Goal: Information Seeking & Learning: Understand process/instructions

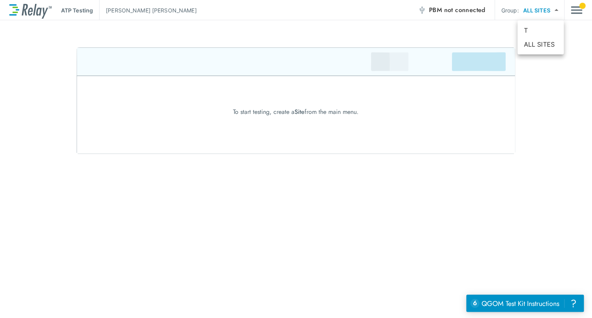
click at [551, 8] on body "ATP Testing Johanna Tarazona PBM not connected Group: ALL SITES ********* ​ To …" at bounding box center [296, 159] width 592 height 318
click at [579, 11] on div at bounding box center [296, 159] width 592 height 318
click at [576, 11] on img "Main menu" at bounding box center [577, 10] width 12 height 15
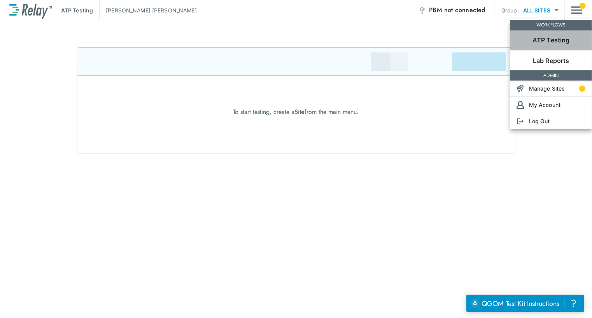
click at [546, 43] on p "ATP Testing" at bounding box center [551, 39] width 37 height 9
click at [543, 41] on p "ATP Testing" at bounding box center [551, 39] width 37 height 9
click at [430, 277] on div at bounding box center [296, 159] width 592 height 318
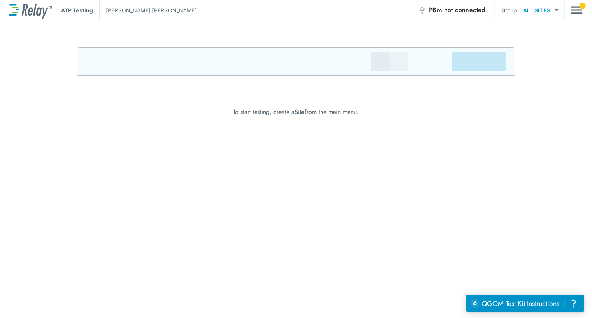
click at [291, 122] on img at bounding box center [296, 100] width 439 height 107
click at [227, 105] on img at bounding box center [296, 100] width 439 height 107
click at [573, 10] on img "Main menu" at bounding box center [577, 10] width 12 height 15
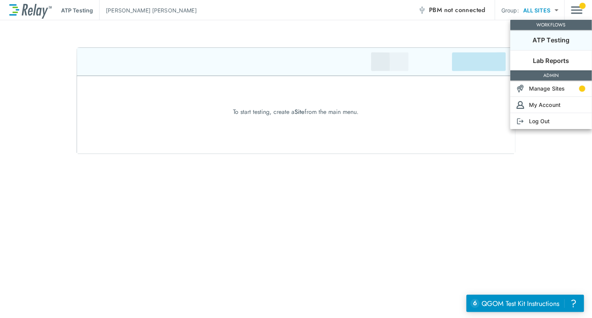
click at [448, 32] on div at bounding box center [296, 159] width 592 height 318
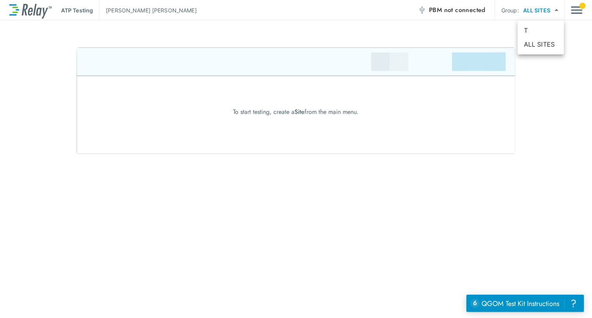
click at [544, 7] on body "ATP Testing Johanna Tarazona PBM not connected Group: ALL SITES ********* ​ To …" at bounding box center [296, 159] width 592 height 318
click at [529, 28] on li "T" at bounding box center [541, 30] width 46 height 14
type input "*"
click at [315, 110] on div "To start testing, create a Site from the main menu." at bounding box center [296, 111] width 592 height 9
click at [505, 59] on img at bounding box center [296, 100] width 439 height 107
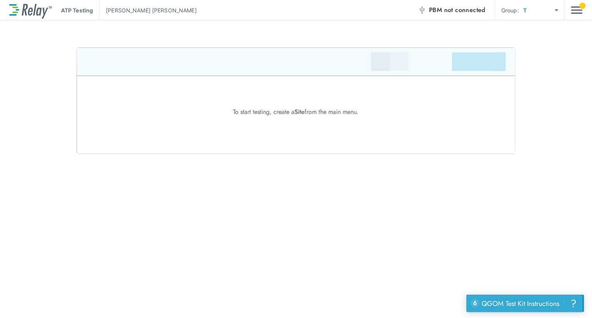
click at [524, 303] on div "QGOM Test Kit Instructions" at bounding box center [521, 303] width 78 height 10
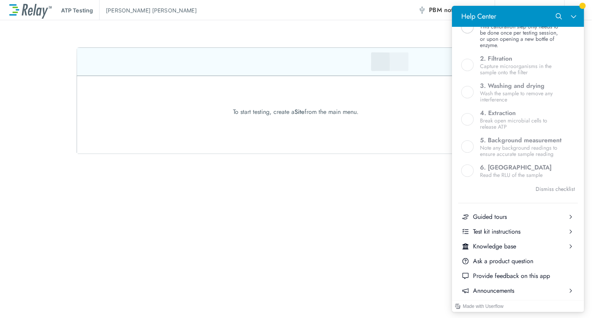
scroll to position [253, 0]
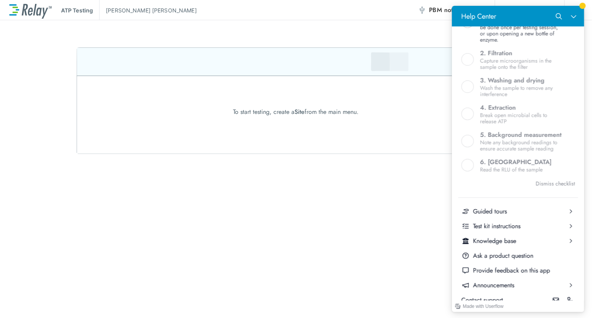
click at [524, 303] on div "Made with Userflow" at bounding box center [518, 307] width 132 height 12
